Goal: Information Seeking & Learning: Learn about a topic

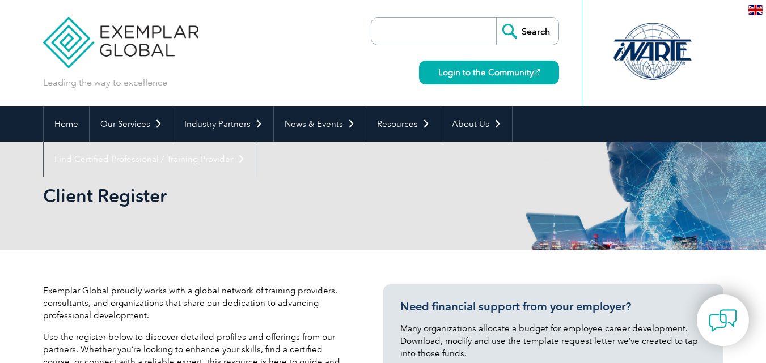
select select "Brazil"
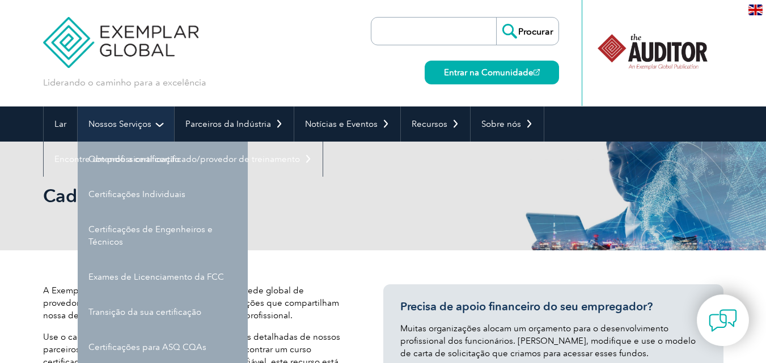
click at [159, 124] on link "Nossos Serviços" at bounding box center [126, 124] width 96 height 35
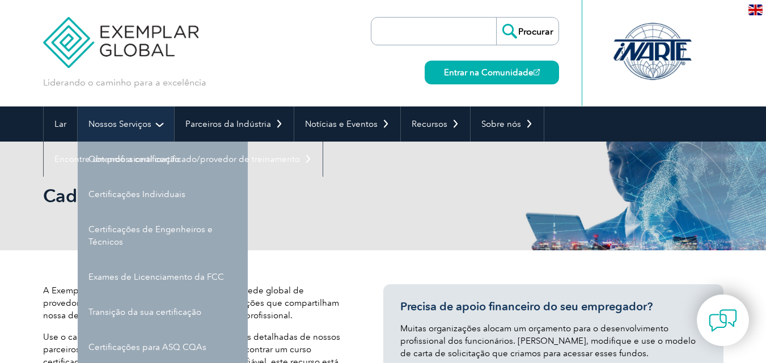
click at [117, 117] on link "Nossos Serviços" at bounding box center [126, 124] width 96 height 35
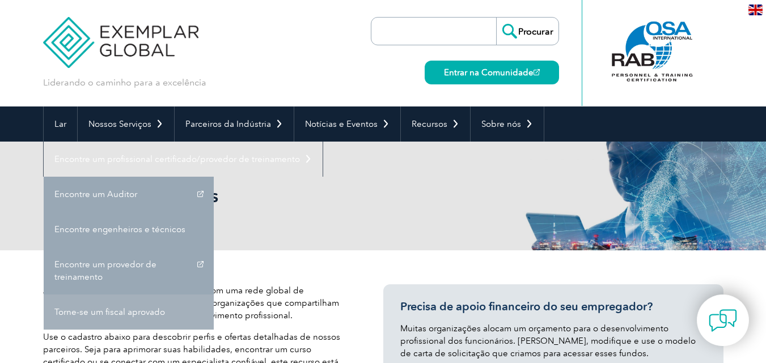
click at [124, 304] on link "Torne-se um fiscal aprovado" at bounding box center [129, 312] width 170 height 35
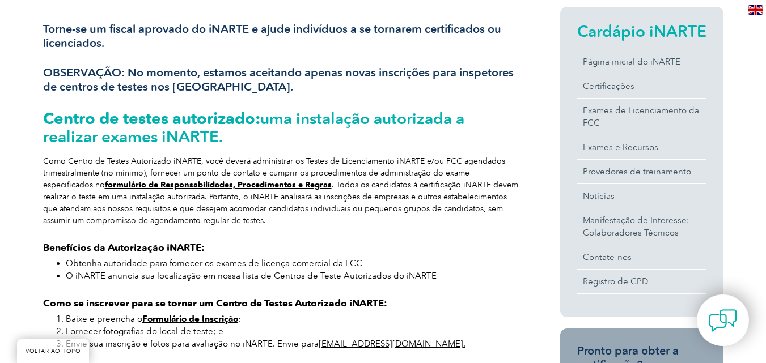
scroll to position [257, 0]
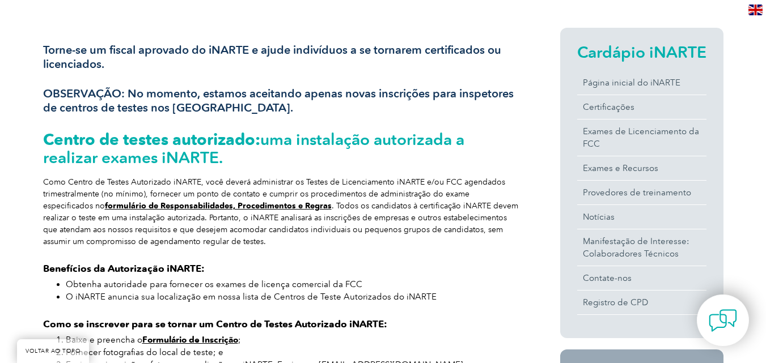
drag, startPoint x: 770, startPoint y: 36, endPoint x: 771, endPoint y: 99, distance: 62.9
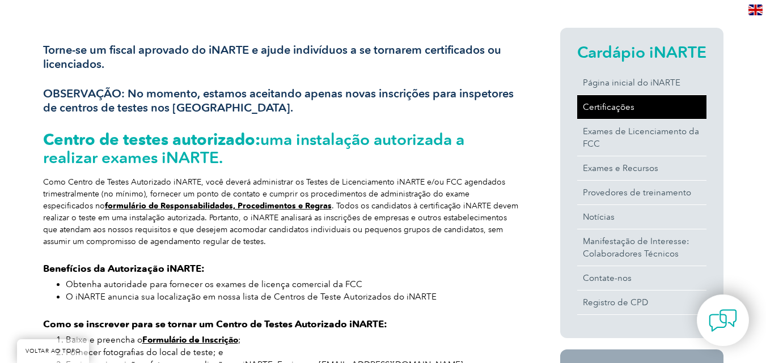
click at [614, 107] on font "Certificações" at bounding box center [609, 107] width 52 height 10
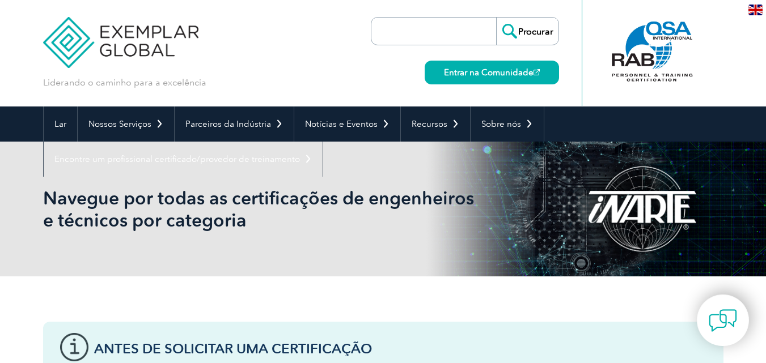
drag, startPoint x: 771, startPoint y: 60, endPoint x: 774, endPoint y: -49, distance: 108.9
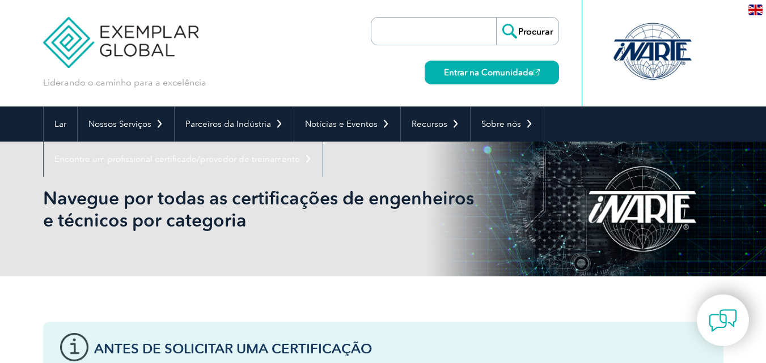
click at [460, 40] on input "search" at bounding box center [436, 31] width 119 height 27
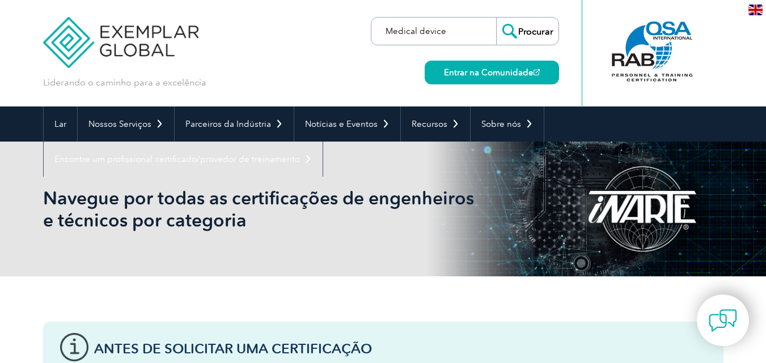
type input "Medical device"
click at [521, 33] on input "Procurar" at bounding box center [527, 31] width 62 height 27
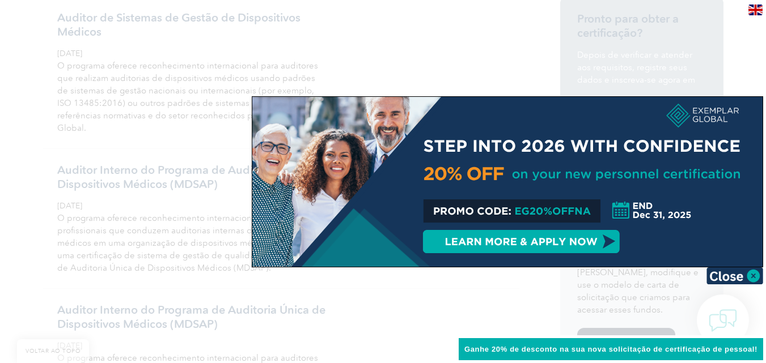
scroll to position [327, 0]
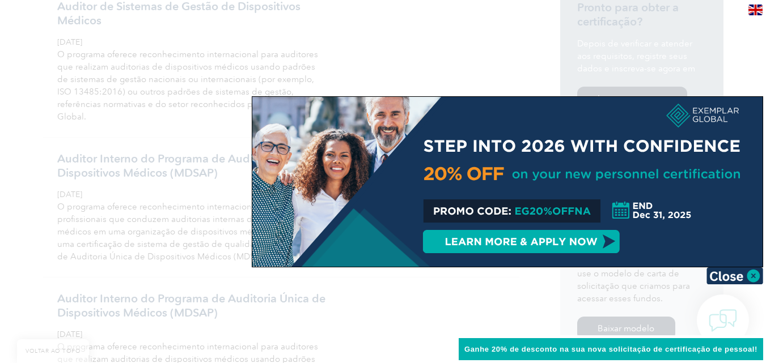
drag, startPoint x: 771, startPoint y: 33, endPoint x: 771, endPoint y: 85, distance: 52.1
click at [737, 278] on img at bounding box center [734, 276] width 57 height 17
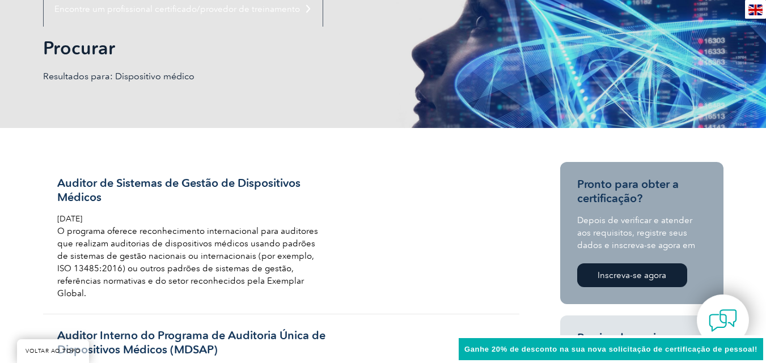
scroll to position [162, 0]
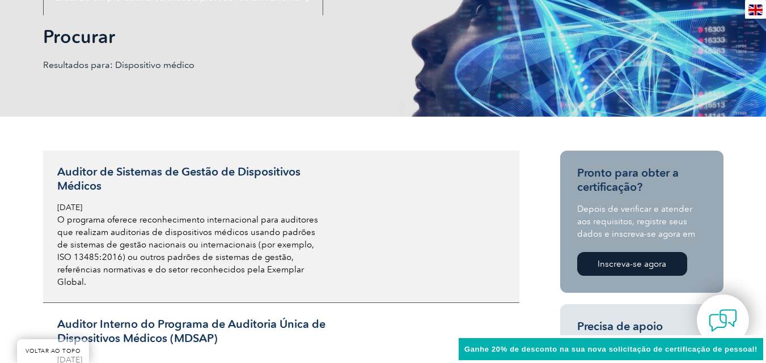
click at [179, 175] on font "Auditor de Sistemas de Gestão de Dispositivos Médicos" at bounding box center [178, 179] width 243 height 28
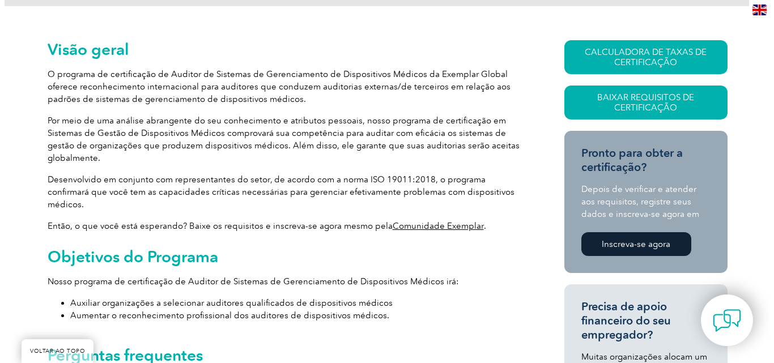
scroll to position [249, 0]
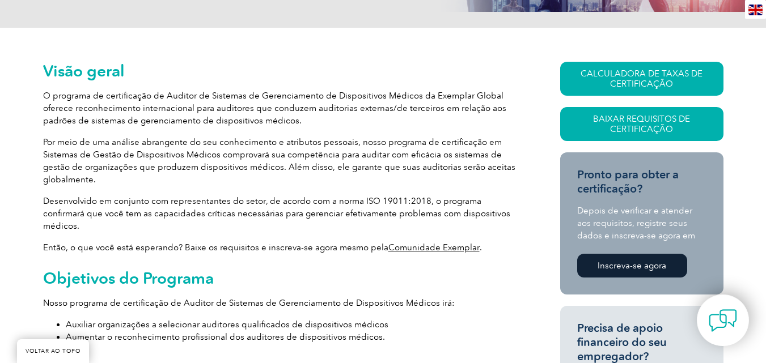
click at [642, 119] on font "Baixar Requisitos de Certificação" at bounding box center [641, 124] width 97 height 20
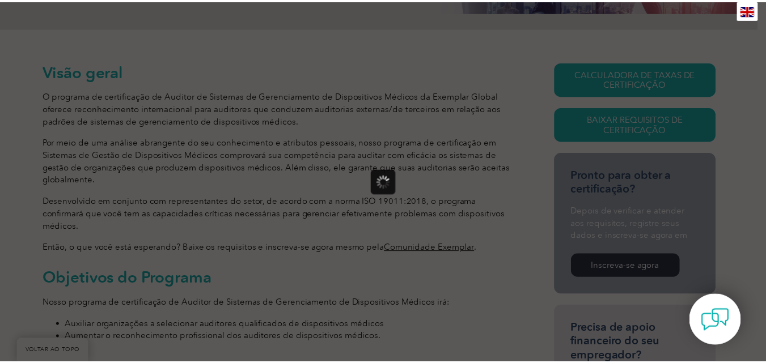
scroll to position [0, 0]
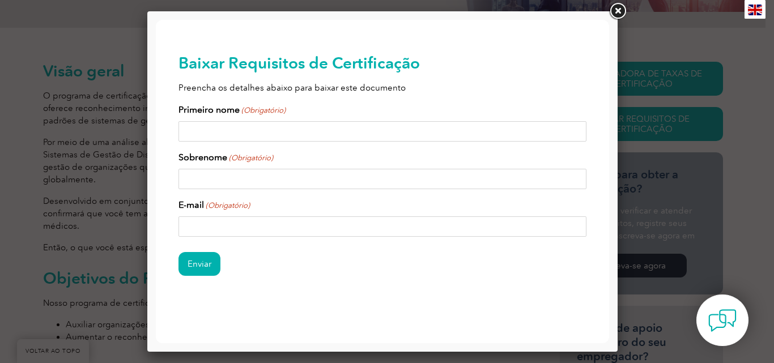
click at [618, 15] on link at bounding box center [618, 11] width 20 height 20
